Goal: Information Seeking & Learning: Learn about a topic

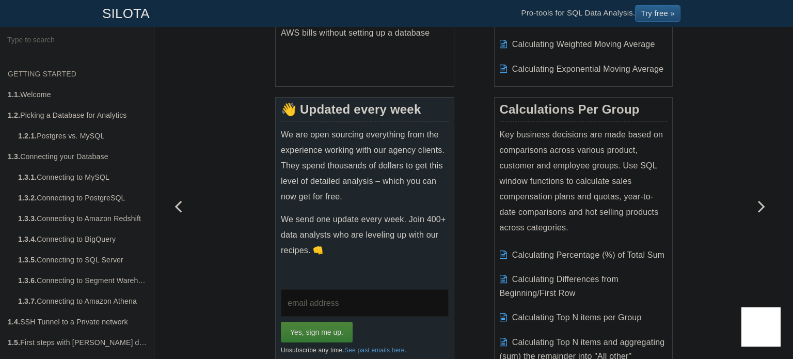
scroll to position [290, 0]
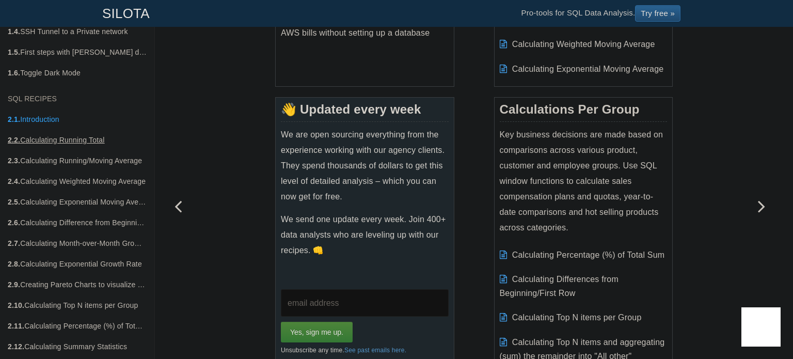
click at [75, 134] on link "2.2. Calculating Running Total" at bounding box center [77, 140] width 154 height 21
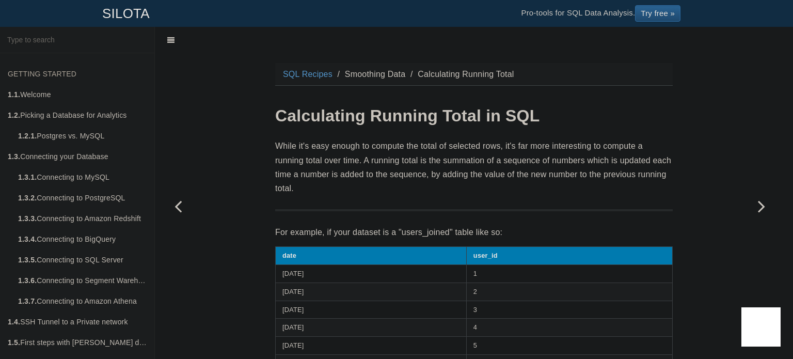
scroll to position [290, 0]
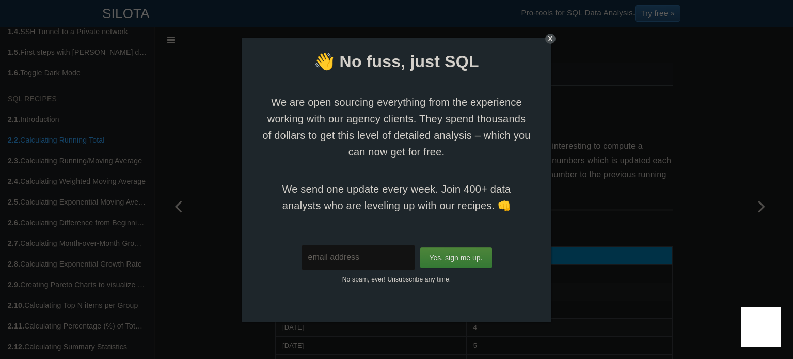
click at [552, 40] on div "X" at bounding box center [550, 39] width 10 height 10
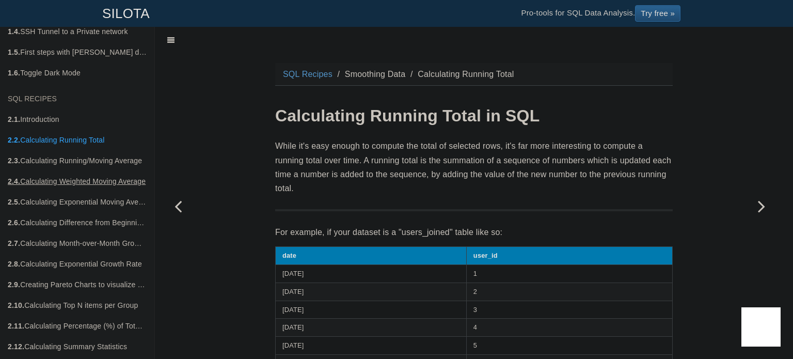
click at [77, 177] on link "2.4. Calculating Weighted Moving Average" at bounding box center [77, 181] width 154 height 21
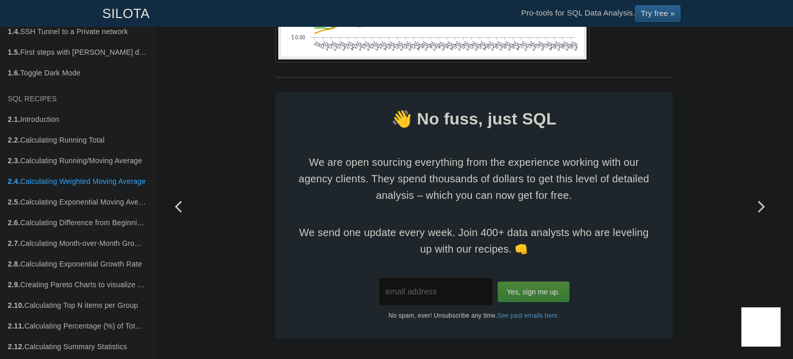
scroll to position [1611, 0]
click at [72, 196] on link "2.5. Calculating Exponential Moving Average with Recursive CTEs" at bounding box center [77, 202] width 154 height 21
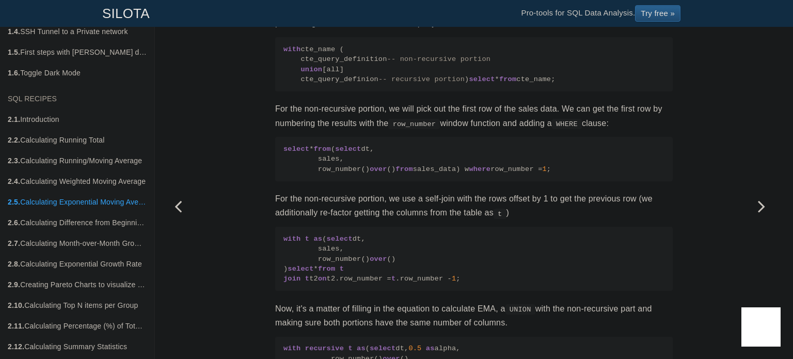
scroll to position [850, 0]
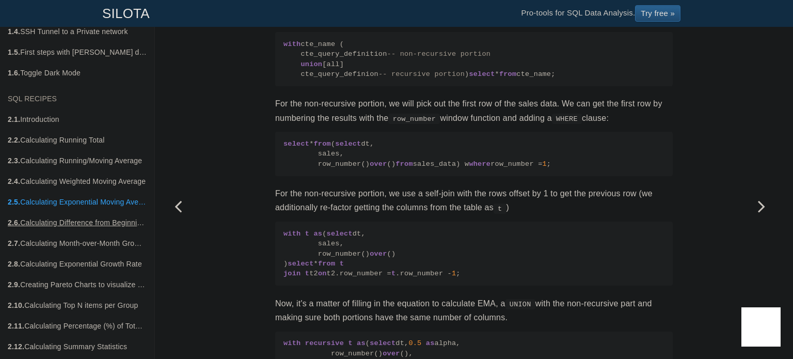
click at [61, 224] on link "2.6. Calculating Difference from Beginning Row" at bounding box center [77, 222] width 154 height 21
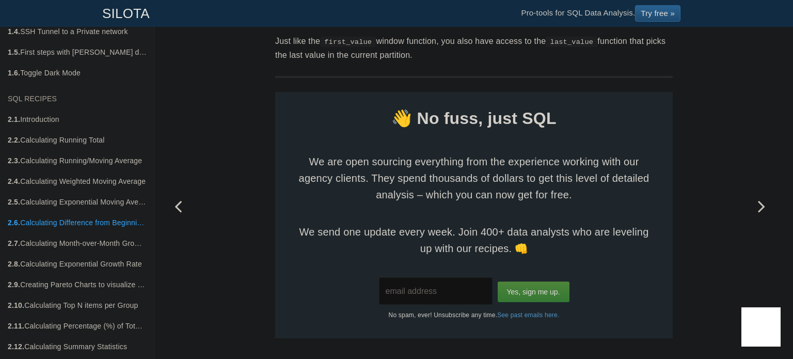
scroll to position [1006, 0]
click at [88, 245] on link "2.7. Calculating Month-over-Month Growth Rate" at bounding box center [77, 243] width 154 height 21
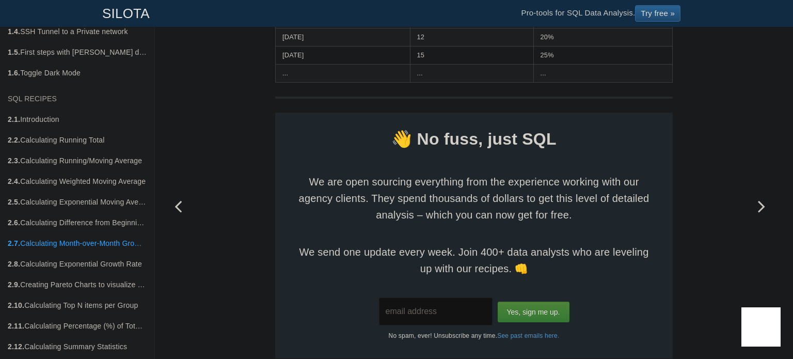
scroll to position [732, 0]
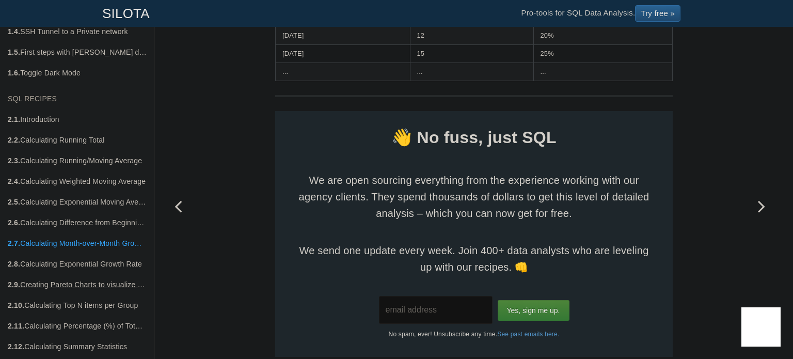
click at [105, 283] on link "2.9. Creating Pareto Charts to visualize the 80/20 principle" at bounding box center [77, 284] width 154 height 21
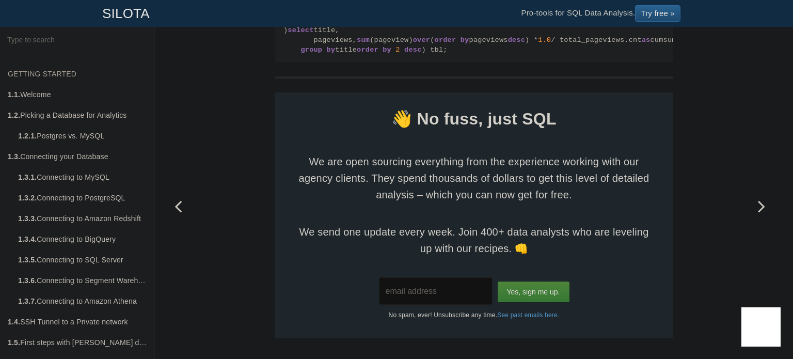
scroll to position [290, 0]
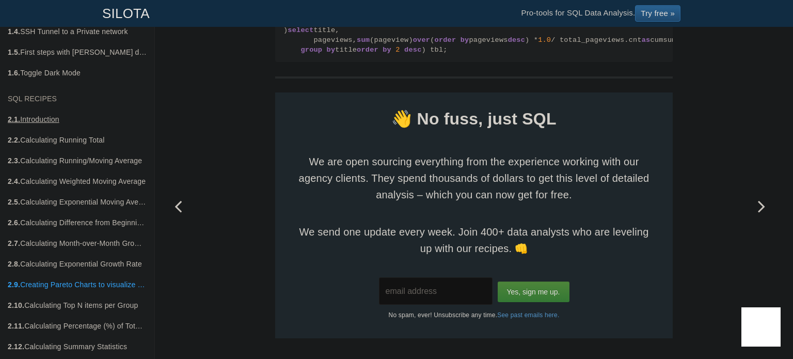
click at [51, 115] on link "2.1. Introduction" at bounding box center [77, 119] width 154 height 21
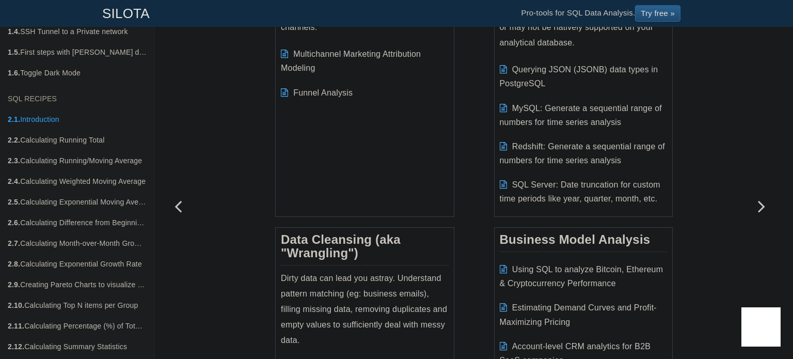
scroll to position [1743, 0]
